Goal: Entertainment & Leisure: Consume media (video, audio)

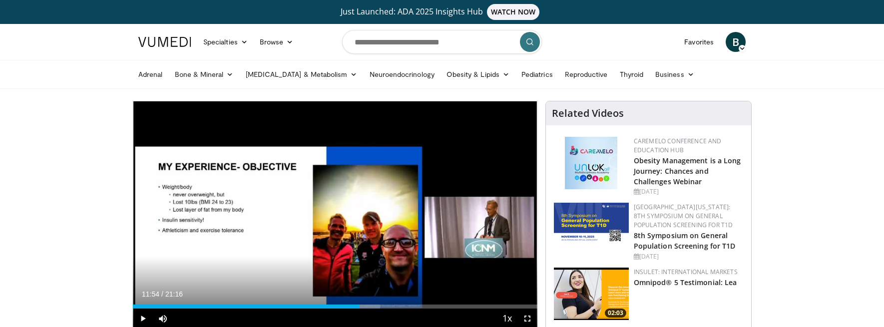
scroll to position [50, 0]
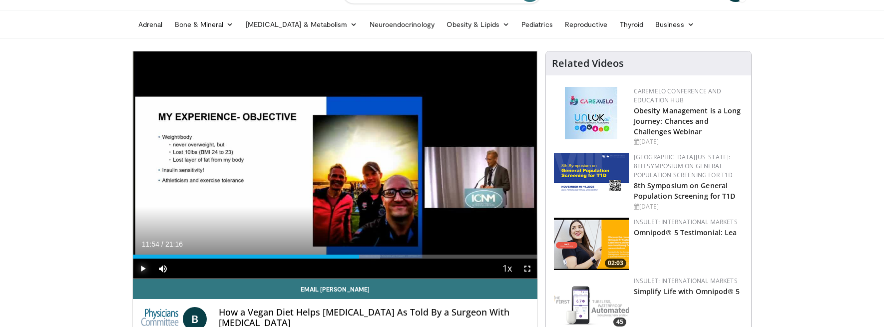
click at [143, 270] on span "Video Player" at bounding box center [143, 269] width 20 height 20
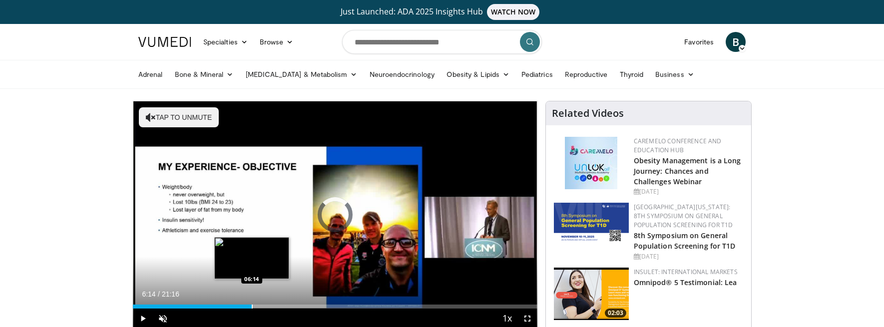
click at [252, 305] on div "Progress Bar" at bounding box center [252, 307] width 1 height 4
click at [235, 305] on div "Loaded : 34.19% 06:16 05:22" at bounding box center [335, 307] width 405 height 4
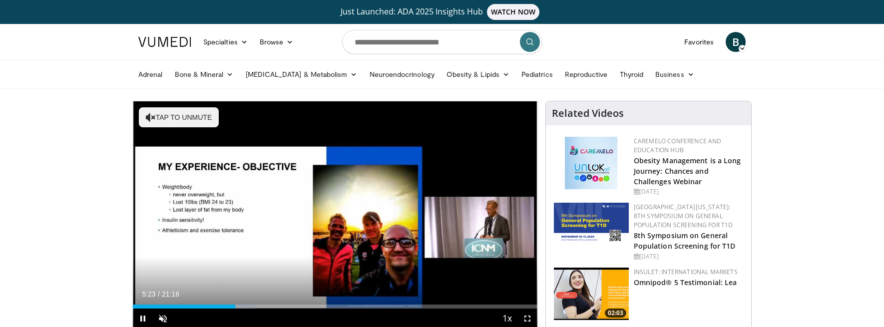
click at [229, 312] on div "Current Time 5:23 / Duration 21:16 Pause Skip Backward Skip Forward Unmute Load…" at bounding box center [335, 319] width 405 height 20
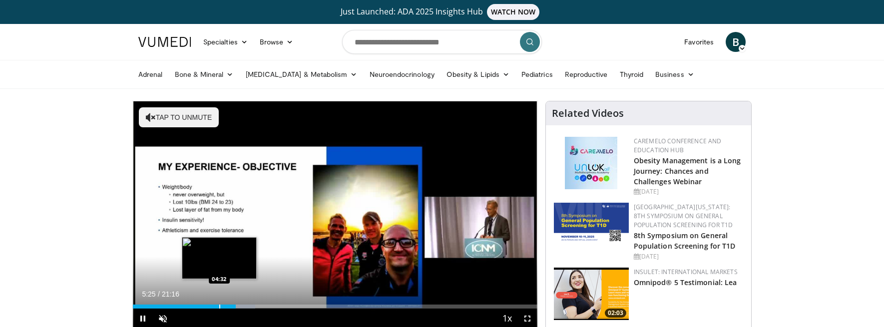
click at [219, 307] on div "Progress Bar" at bounding box center [219, 307] width 1 height 4
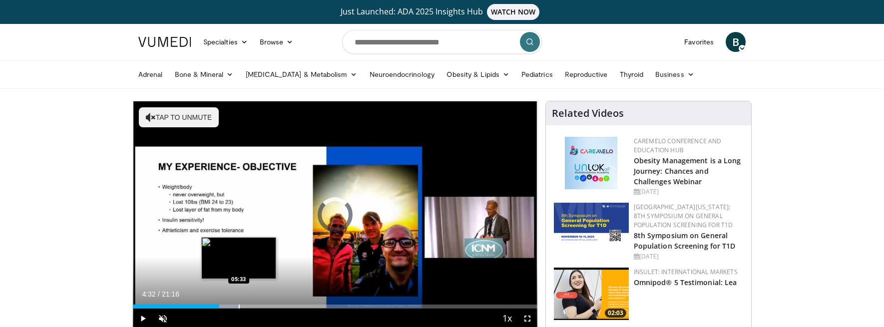
click at [242, 306] on div "Loaded : 26.42% 04:32 05:33" at bounding box center [335, 307] width 405 height 4
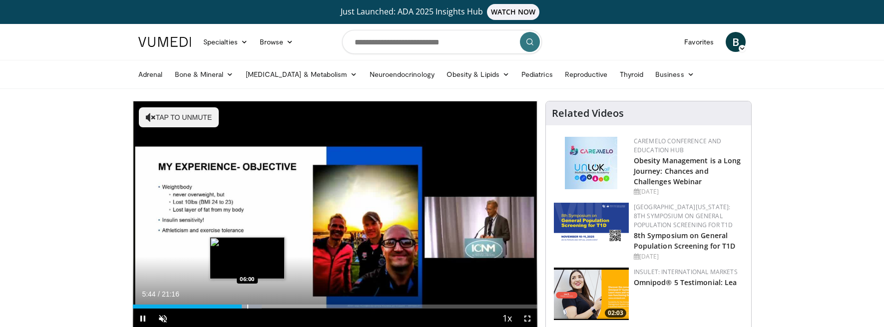
click at [247, 306] on div "Progress Bar" at bounding box center [247, 307] width 1 height 4
click at [259, 306] on div "Progress Bar" at bounding box center [259, 307] width 1 height 4
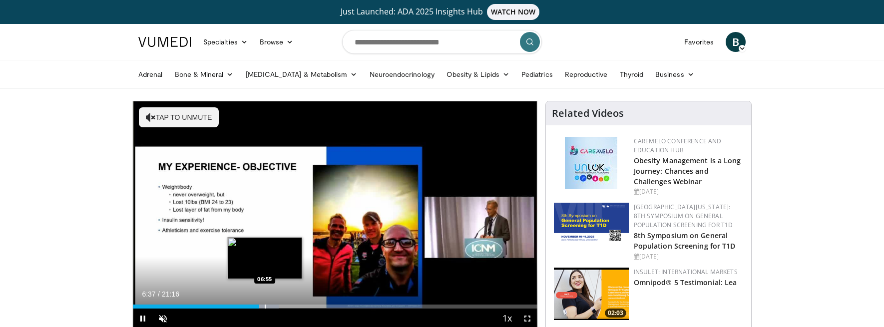
click at [264, 306] on div "Progress Bar" at bounding box center [264, 307] width 29 height 4
click at [267, 306] on div "Progress Bar" at bounding box center [269, 307] width 29 height 4
click at [271, 306] on div "Progress Bar" at bounding box center [270, 307] width 1 height 4
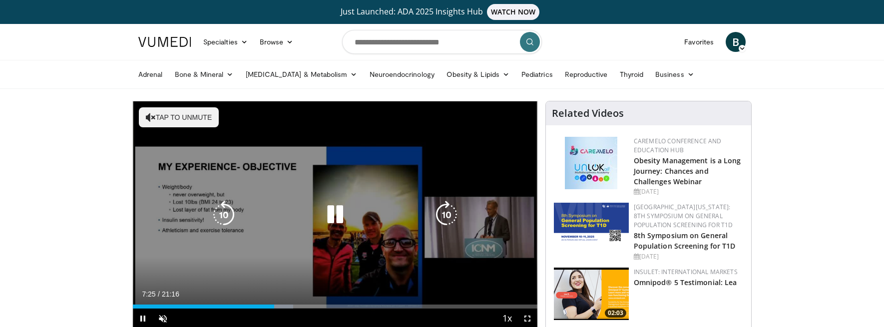
click at [334, 213] on icon "Video Player" at bounding box center [335, 215] width 28 height 28
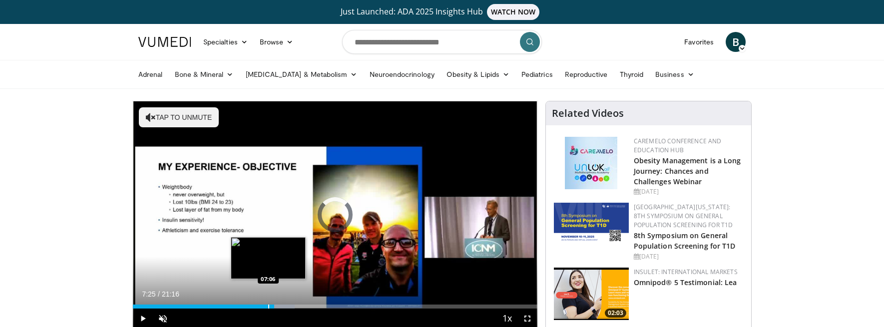
click at [268, 308] on div "Progress Bar" at bounding box center [268, 307] width 1 height 4
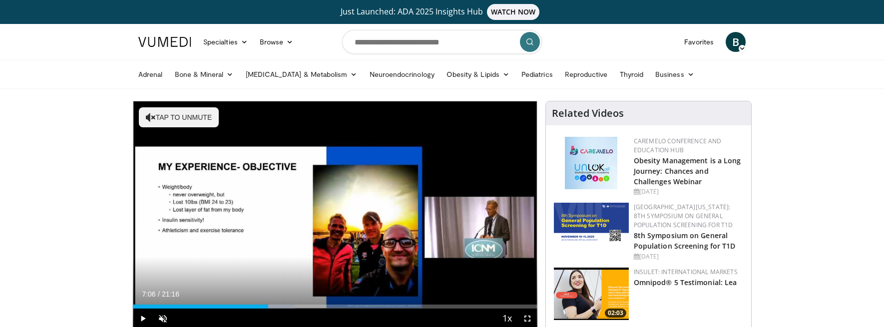
click at [275, 305] on div "Loaded : 39.97% 07:06 07:19" at bounding box center [335, 307] width 405 height 4
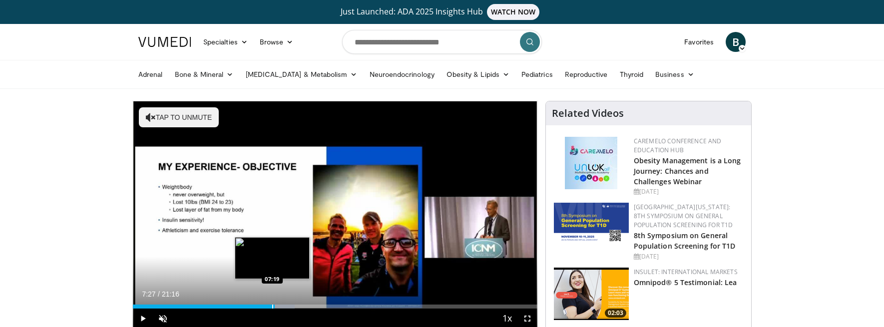
click at [272, 305] on div "Progress Bar" at bounding box center [272, 307] width 1 height 4
